Goal: Task Accomplishment & Management: Use online tool/utility

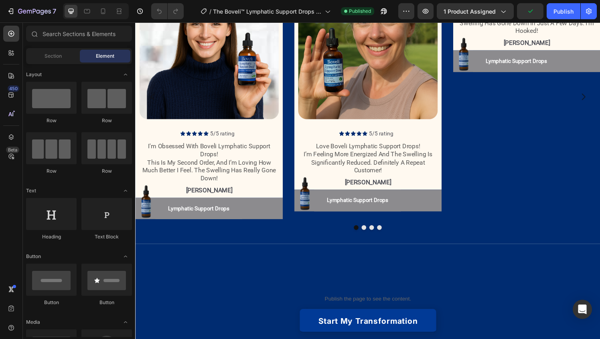
scroll to position [865, 0]
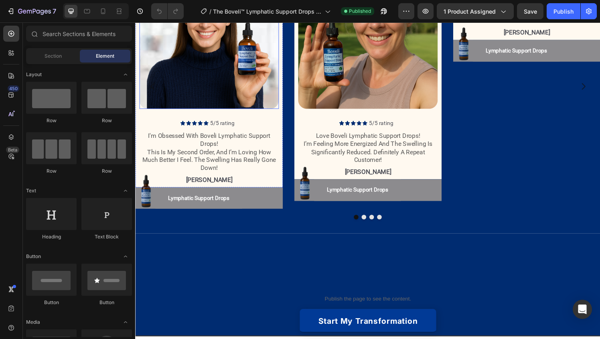
click at [203, 112] on img at bounding box center [211, 40] width 144 height 144
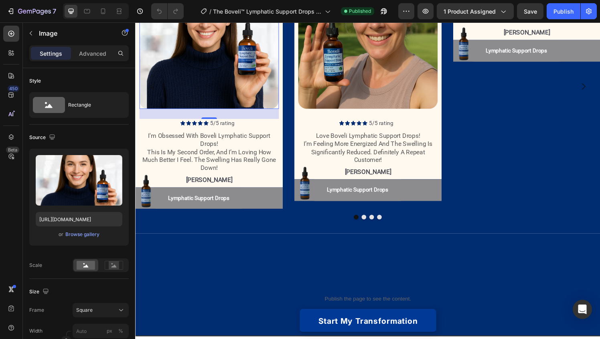
click at [236, 112] on img at bounding box center [211, 40] width 144 height 144
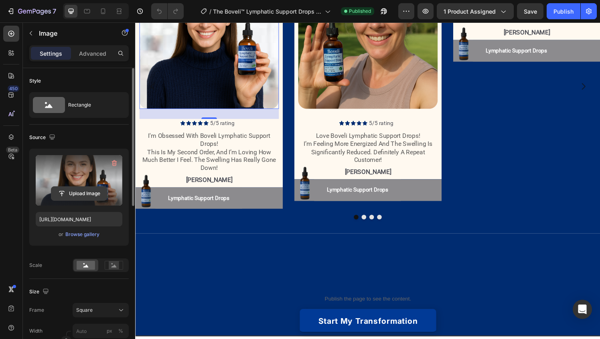
click at [71, 192] on input "file" at bounding box center [78, 194] width 55 height 14
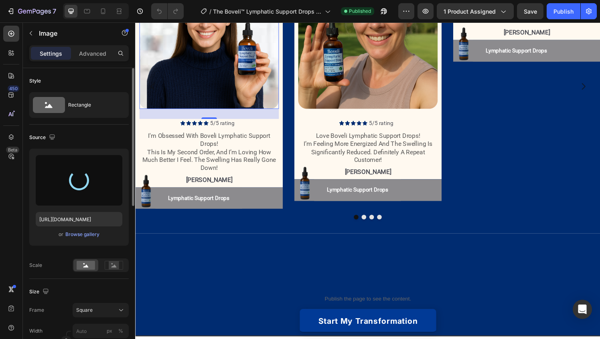
type input "[URL][DOMAIN_NAME]"
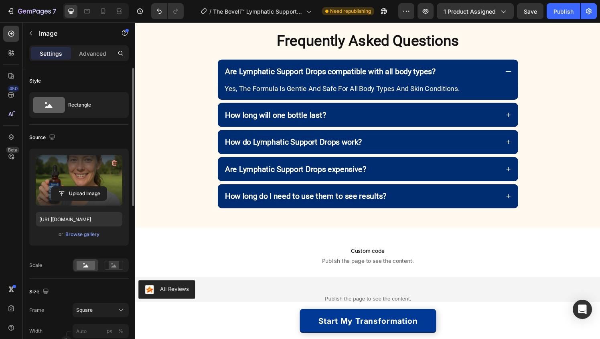
scroll to position [1975, 0]
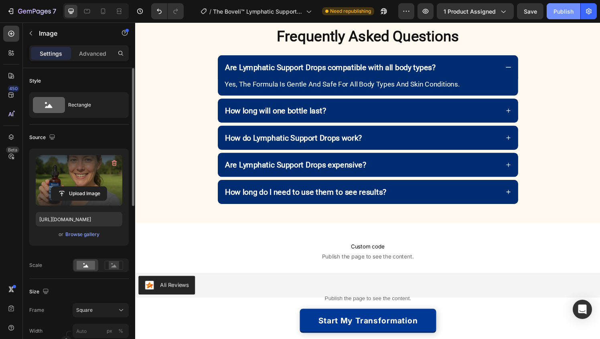
click at [558, 14] on div "Publish" at bounding box center [564, 11] width 20 height 8
click at [556, 5] on button "Publish" at bounding box center [564, 11] width 34 height 16
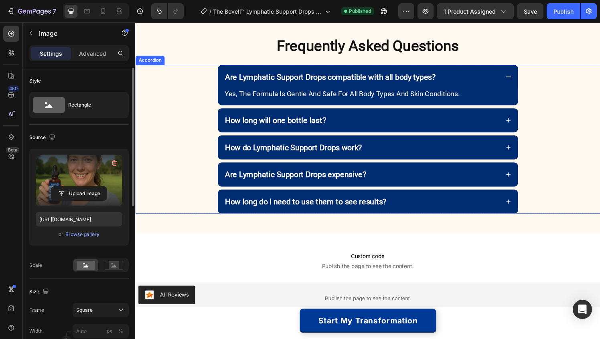
scroll to position [2042, 0]
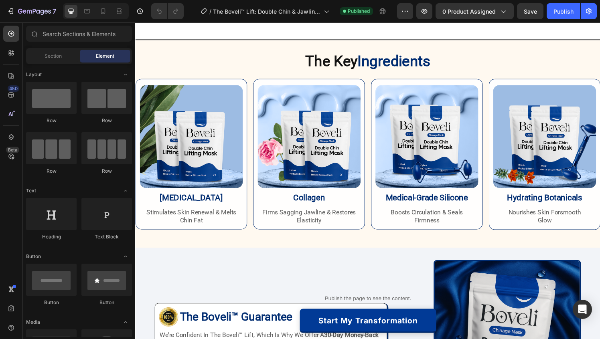
scroll to position [1439, 0]
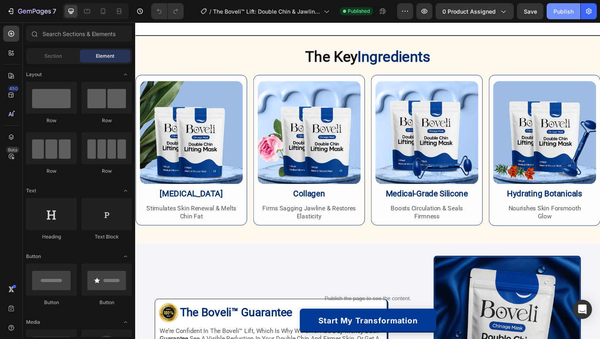
click at [564, 15] on div "Publish" at bounding box center [564, 11] width 20 height 8
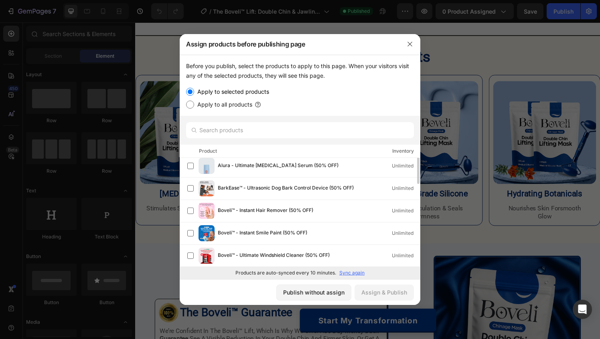
scroll to position [0, 0]
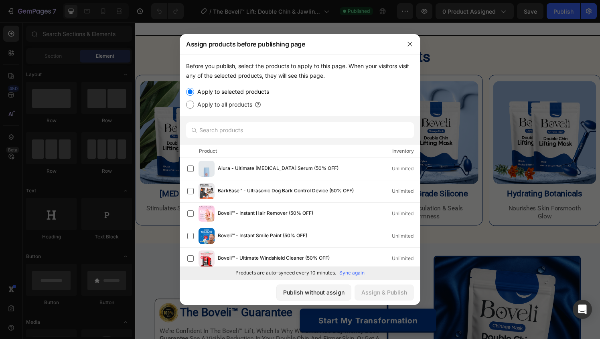
click at [359, 272] on p "Sync again" at bounding box center [351, 273] width 25 height 7
click at [242, 129] on input "text" at bounding box center [300, 130] width 228 height 16
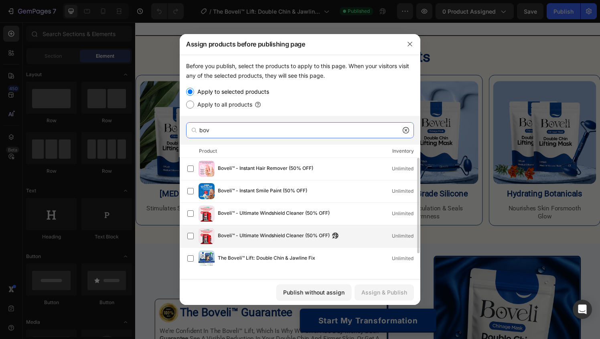
scroll to position [18, 0]
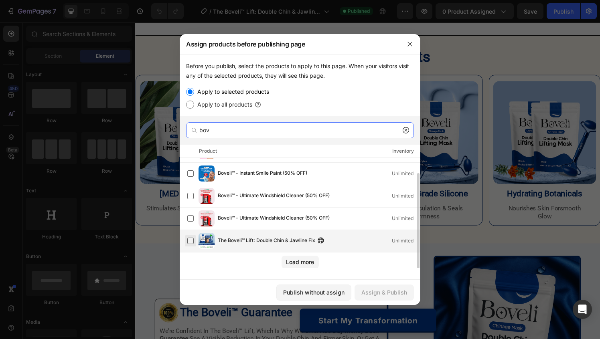
type input "bov"
click at [192, 242] on label at bounding box center [190, 241] width 6 height 6
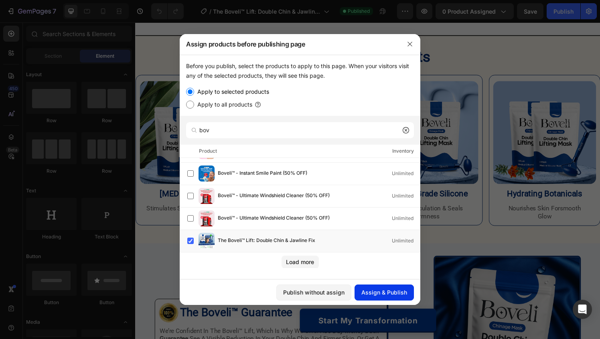
click at [380, 295] on div "Assign & Publish" at bounding box center [384, 292] width 46 height 8
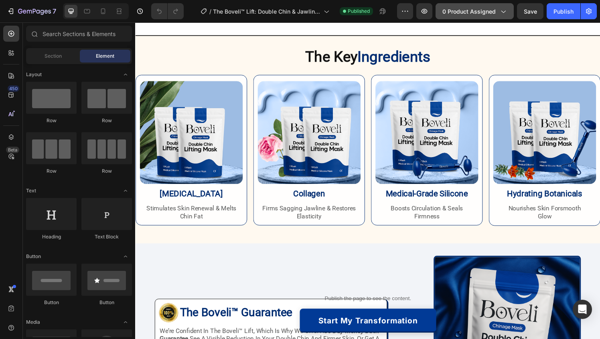
click at [478, 6] on button "0 product assigned" at bounding box center [475, 11] width 78 height 16
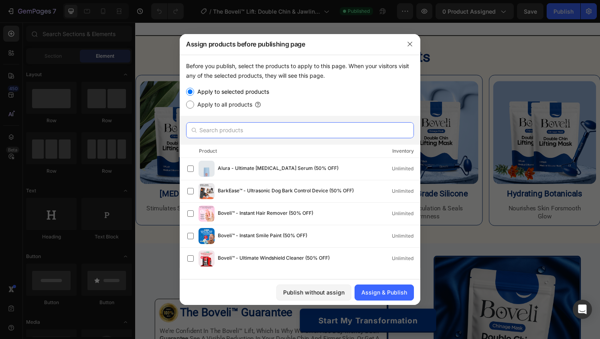
click at [250, 128] on input "text" at bounding box center [300, 130] width 228 height 16
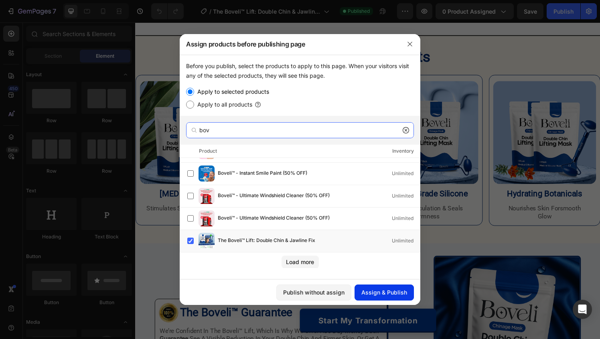
type input "bov"
click at [381, 293] on div "Assign & Publish" at bounding box center [384, 292] width 46 height 8
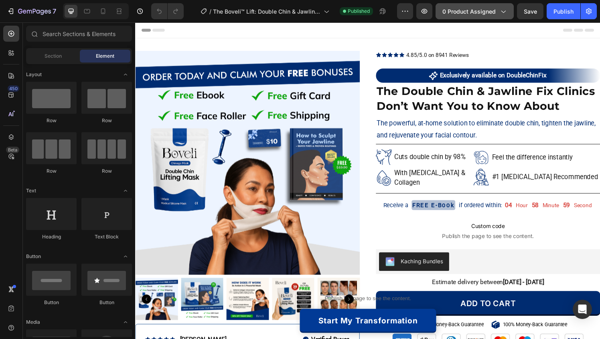
click at [507, 12] on icon "button" at bounding box center [503, 11] width 8 height 8
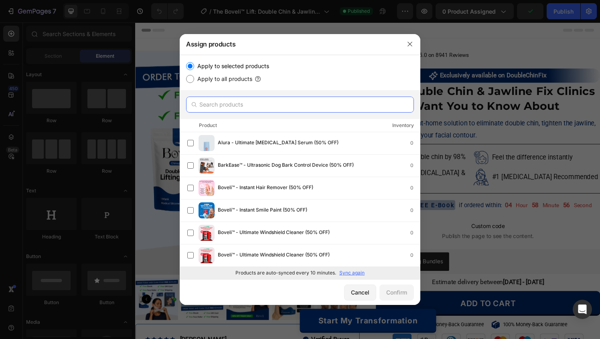
click at [264, 105] on input "text" at bounding box center [300, 105] width 228 height 16
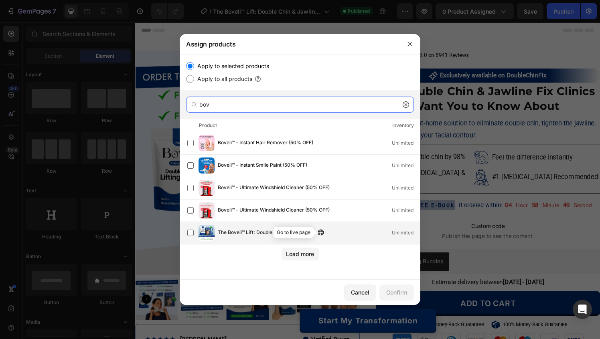
type input "bov"
click at [321, 231] on icon "button" at bounding box center [321, 232] width 6 height 6
click at [191, 234] on label at bounding box center [190, 233] width 6 height 6
click at [392, 293] on div "Confirm" at bounding box center [396, 292] width 21 height 8
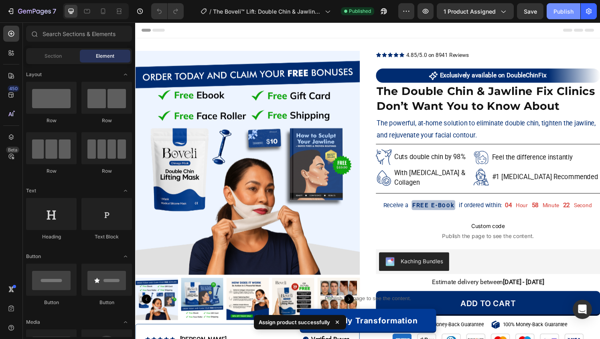
click at [564, 12] on div "Publish" at bounding box center [564, 11] width 20 height 8
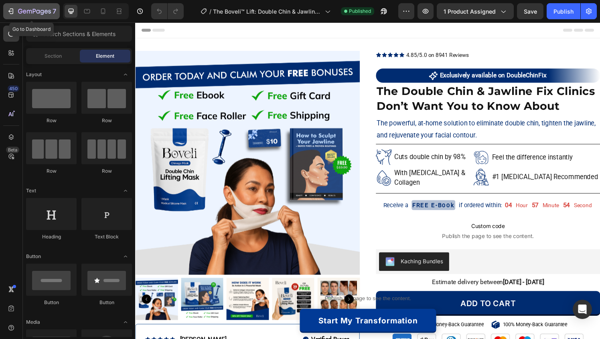
click at [35, 10] on icon "button" at bounding box center [34, 11] width 3 height 5
